Goal: Transaction & Acquisition: Purchase product/service

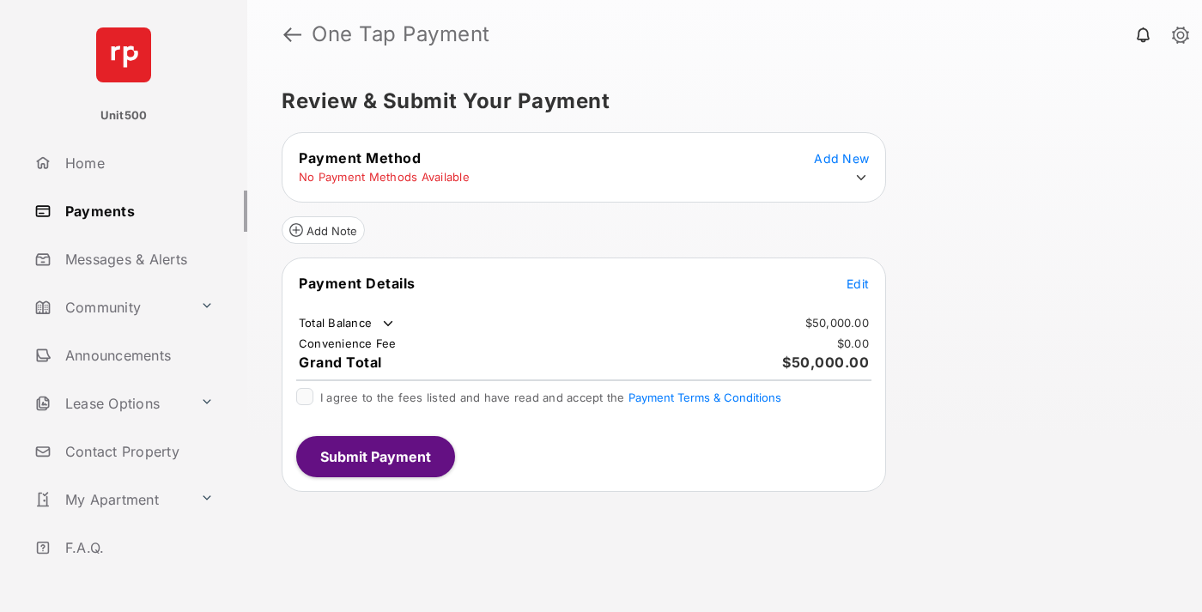
click at [858, 283] on span "Edit" at bounding box center [858, 283] width 22 height 15
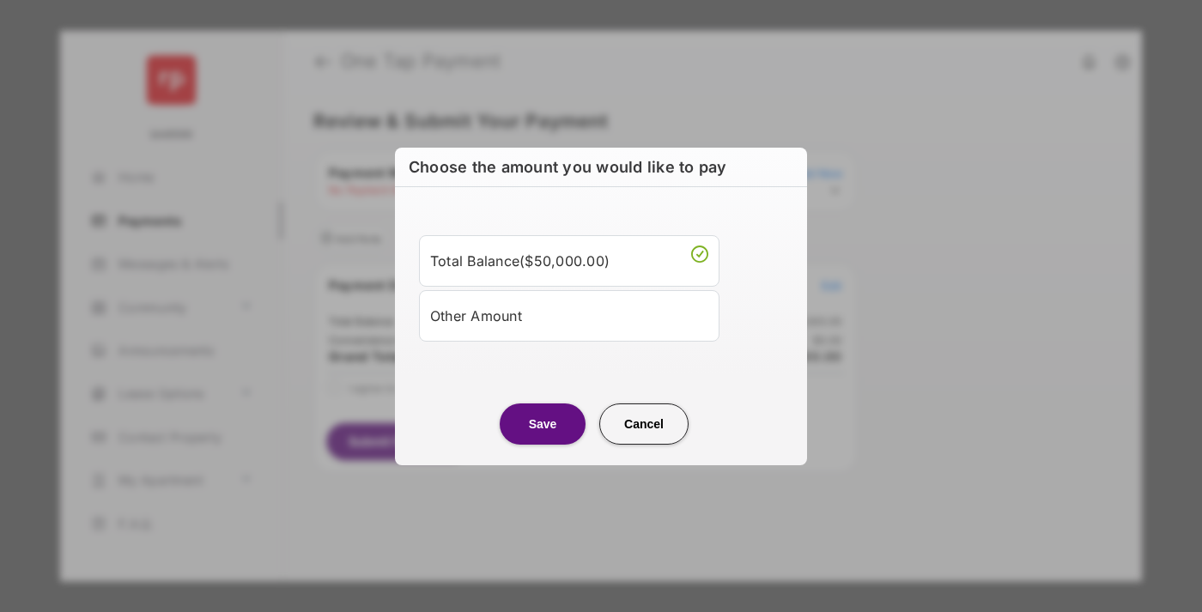
click at [569, 315] on div "Other Amount" at bounding box center [569, 315] width 278 height 29
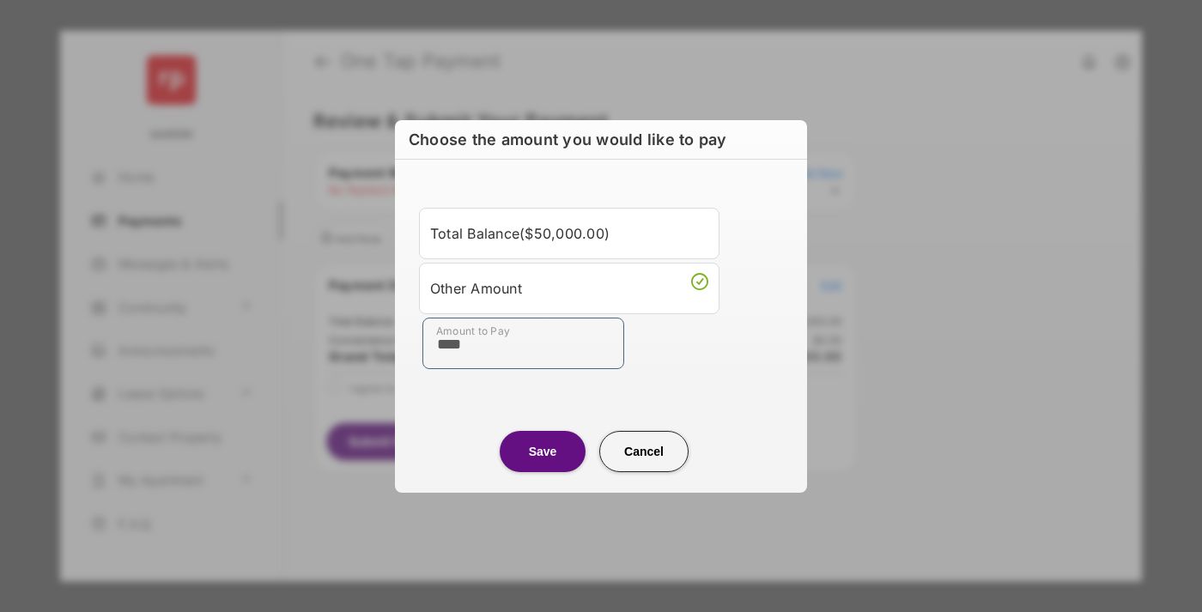
type input "****"
click at [543, 451] on button "Save" at bounding box center [543, 451] width 86 height 41
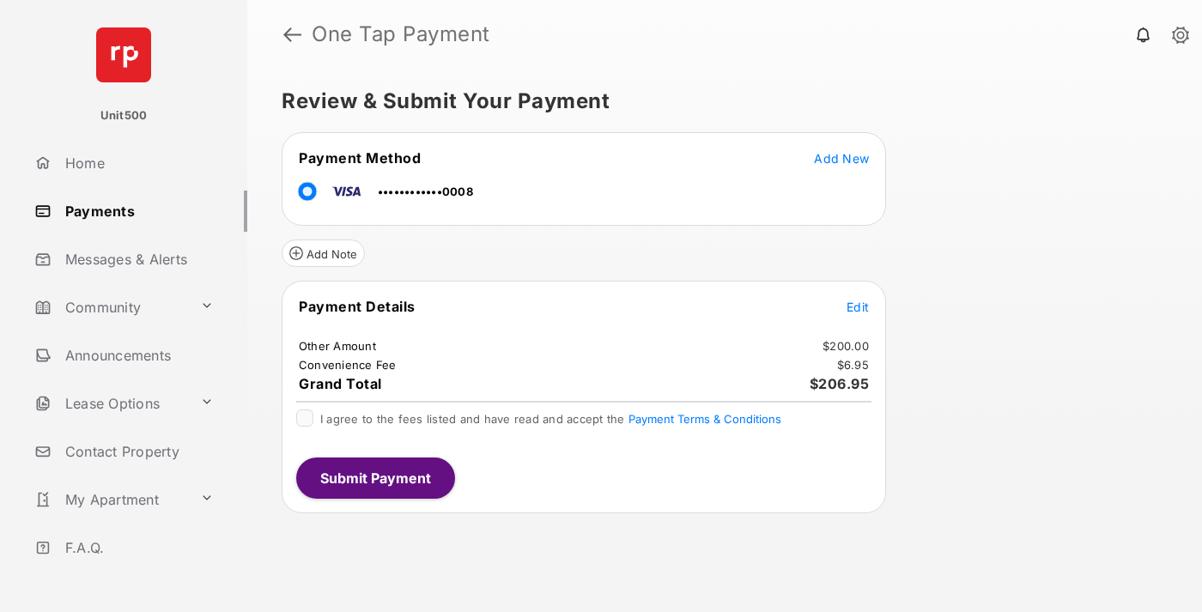
click at [858, 307] on span "Edit" at bounding box center [858, 307] width 22 height 15
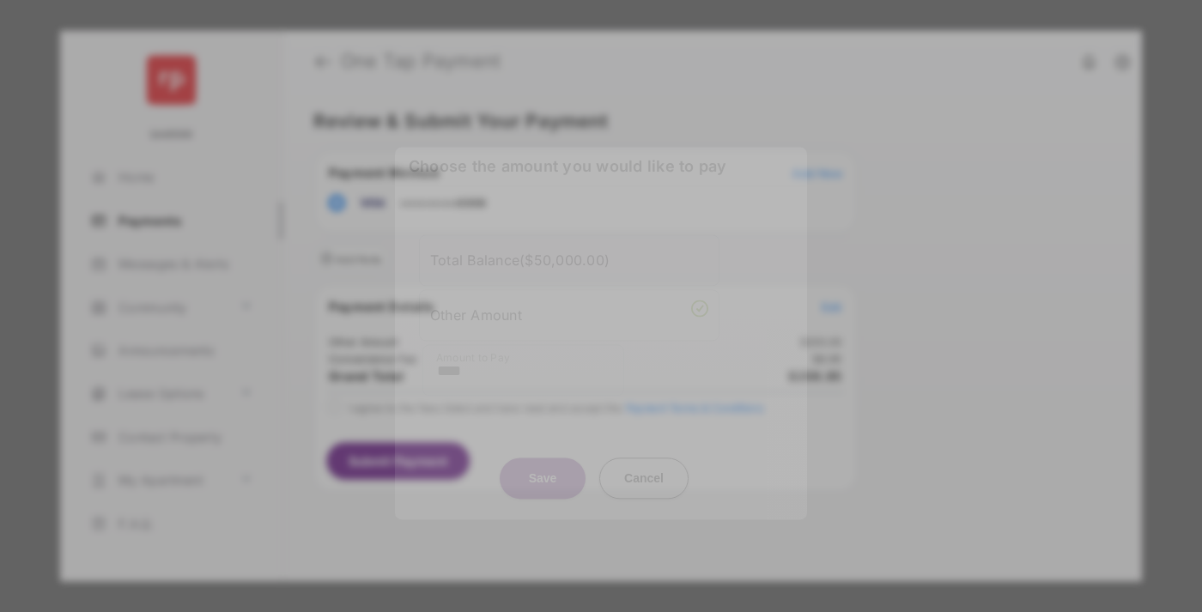
click at [543, 474] on button "Save" at bounding box center [543, 478] width 86 height 41
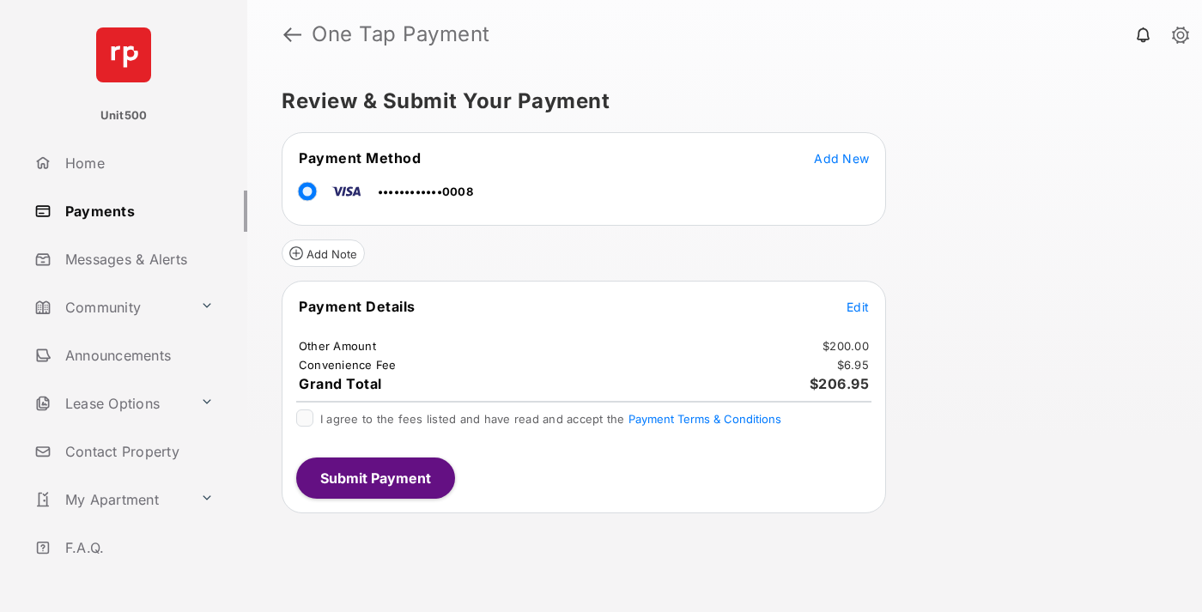
click at [374, 477] on button "Submit Payment" at bounding box center [375, 478] width 159 height 41
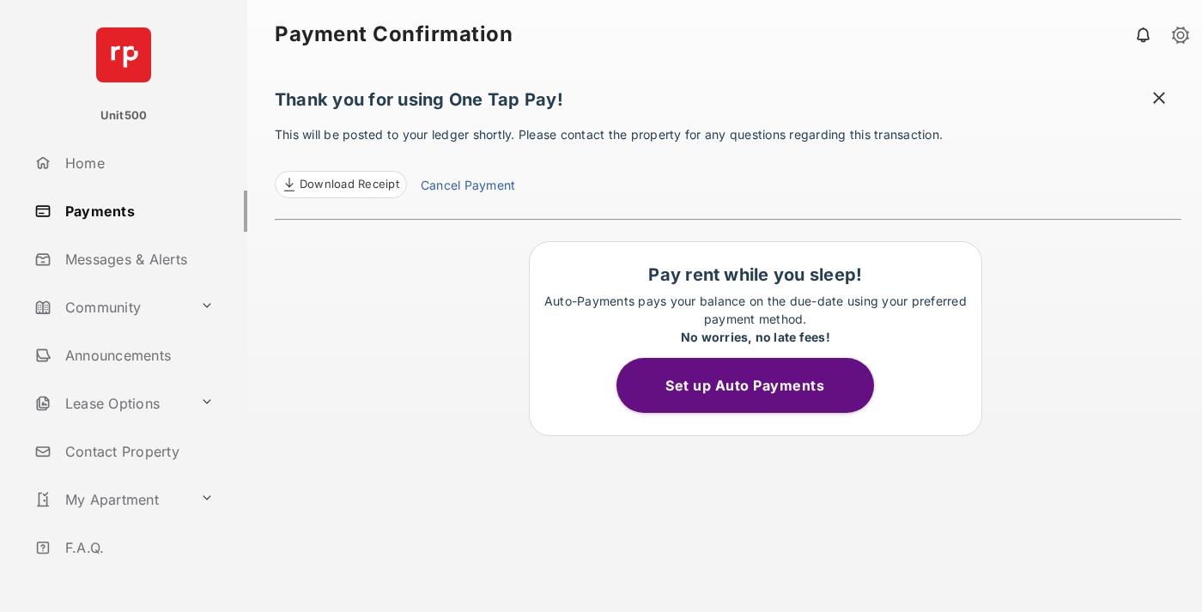
click at [1159, 100] on span at bounding box center [1158, 99] width 17 height 21
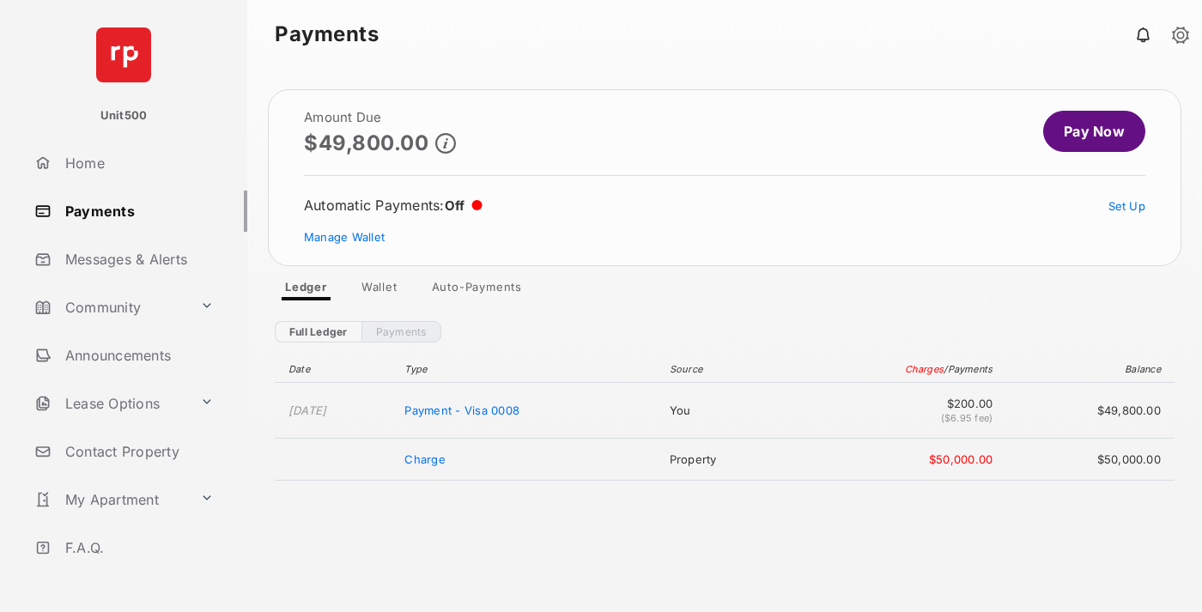
click at [344, 237] on link "Manage Wallet" at bounding box center [344, 237] width 81 height 14
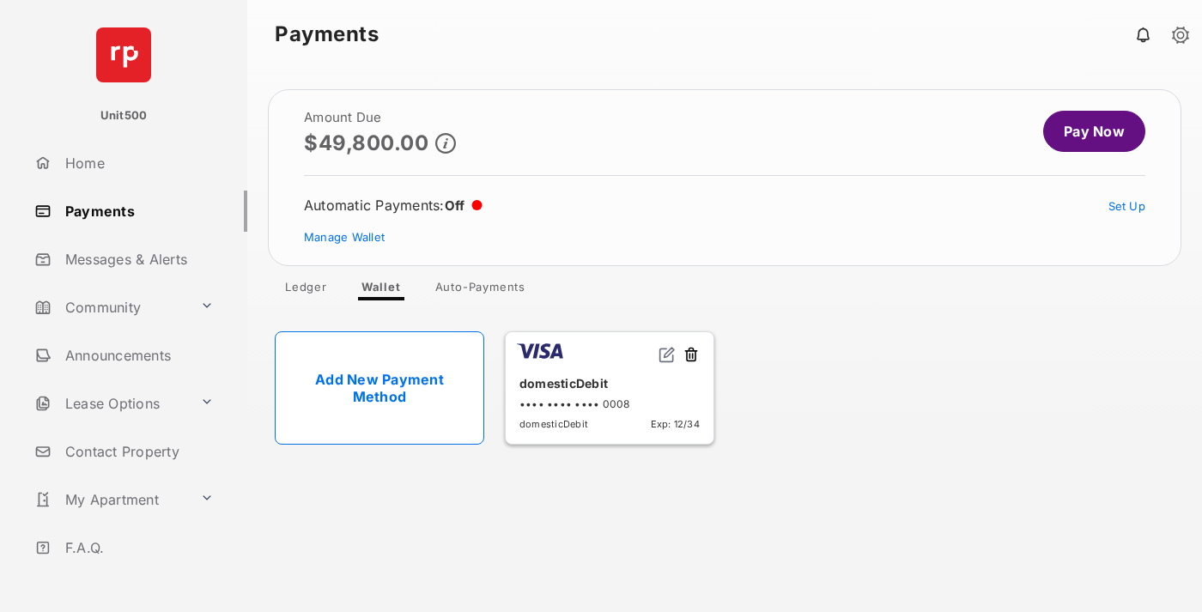
click at [691, 355] on button at bounding box center [691, 356] width 17 height 20
